Goal: Check status

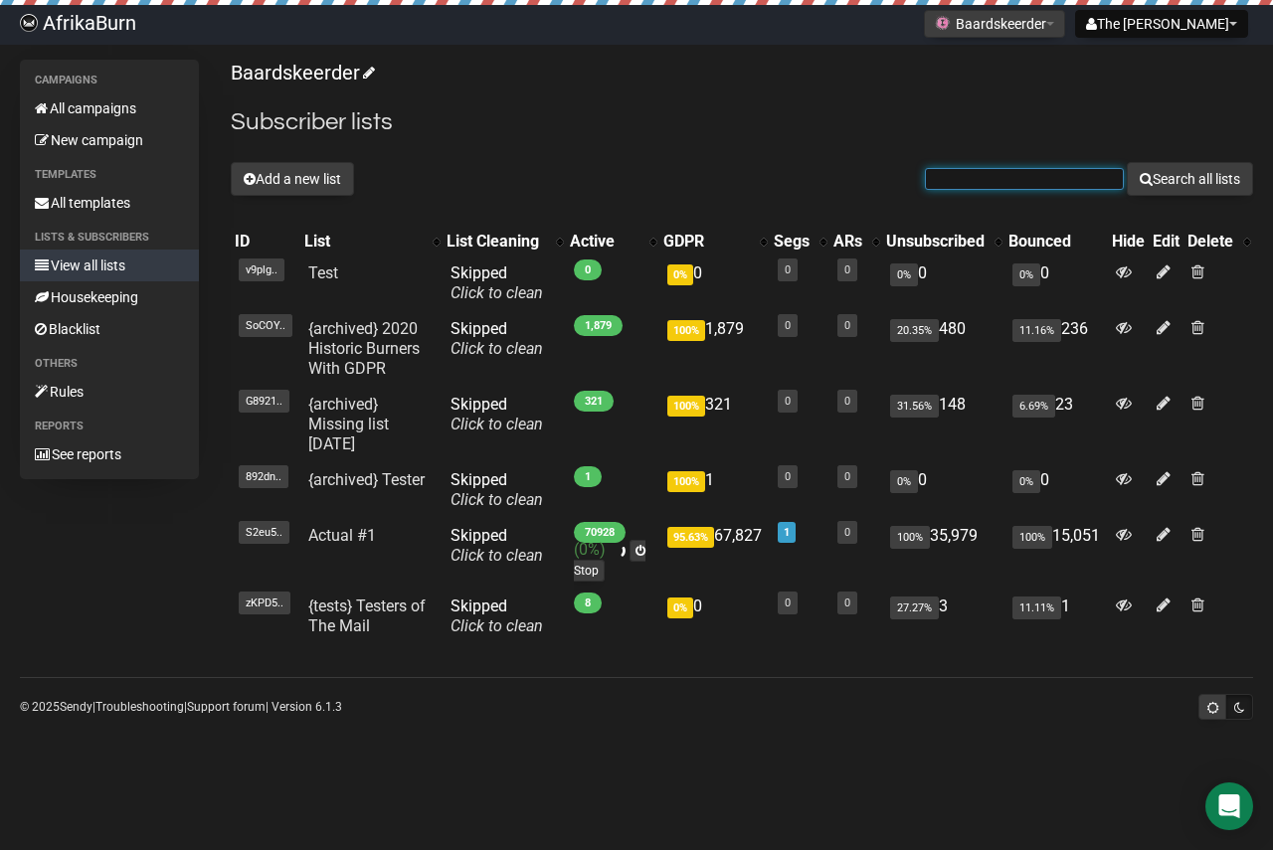
click at [1047, 180] on input "text" at bounding box center [1024, 179] width 199 height 22
paste input "jacksang4@gmail.com"
type input "jacksang4@gmail.com"
click at [1161, 192] on button "Search all lists" at bounding box center [1190, 179] width 126 height 34
click at [1080, 180] on input "text" at bounding box center [1024, 179] width 199 height 22
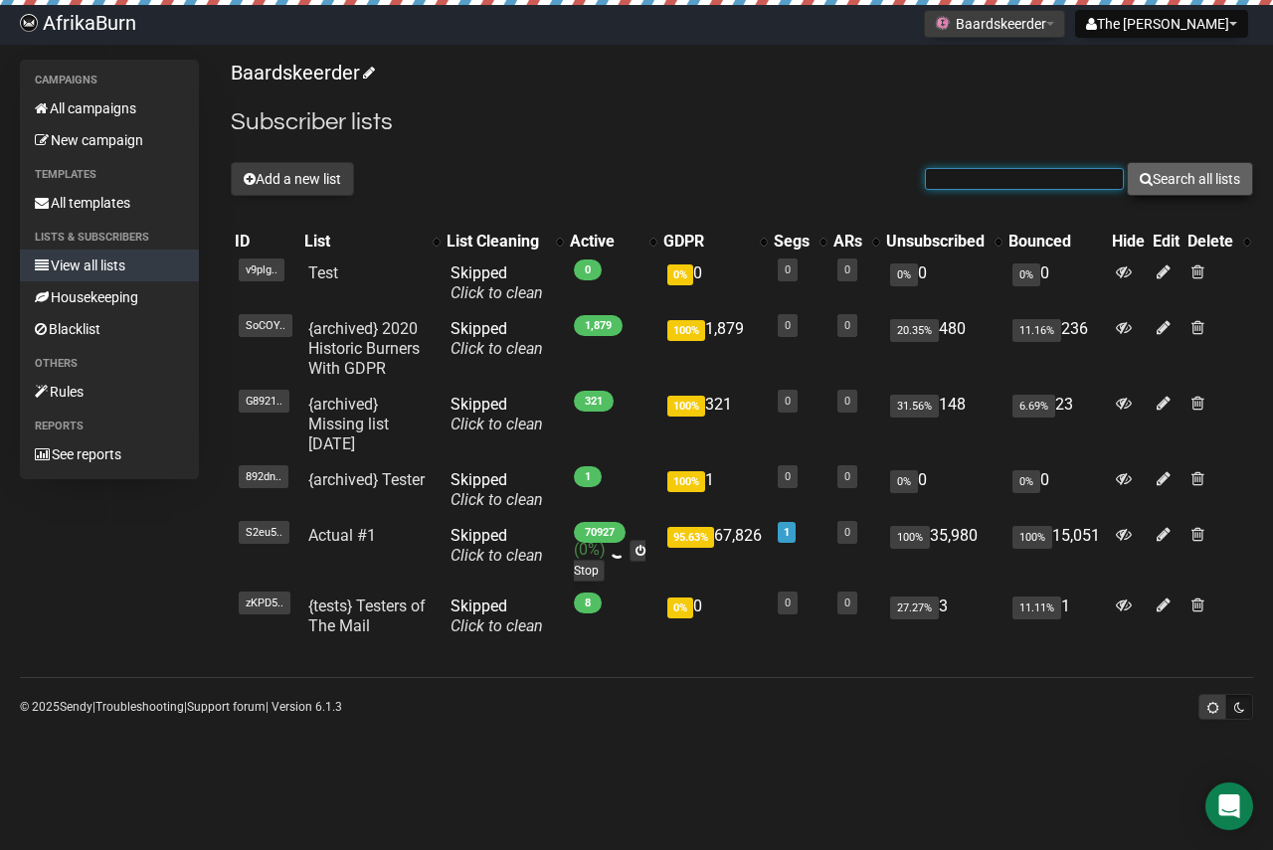
paste input "[PERSON_NAME][EMAIL_ADDRESS][PERSON_NAME][DOMAIN_NAME]"
type input "[PERSON_NAME][EMAIL_ADDRESS][PERSON_NAME][DOMAIN_NAME]"
click at [1149, 178] on button "Search all lists" at bounding box center [1190, 179] width 126 height 34
